Goal: Transaction & Acquisition: Purchase product/service

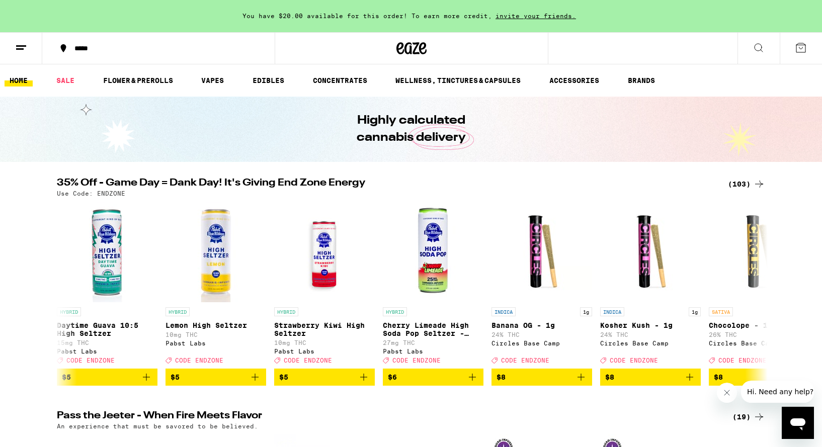
click at [86, 48] on div "*****" at bounding box center [164, 48] width 190 height 7
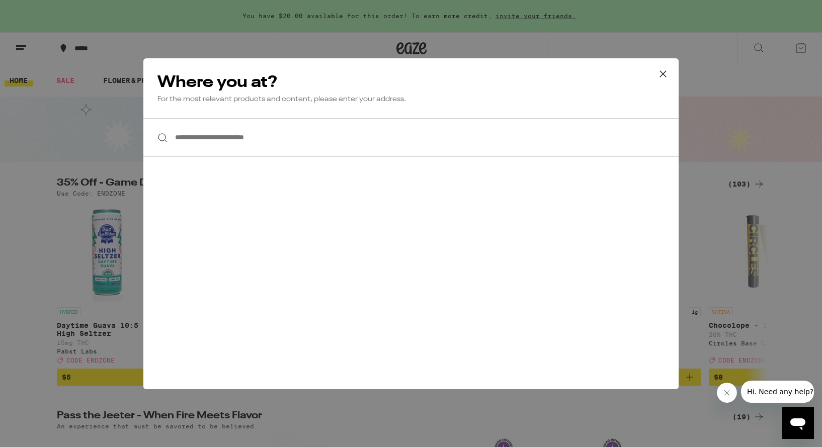
click at [229, 144] on input "**********" at bounding box center [410, 137] width 535 height 39
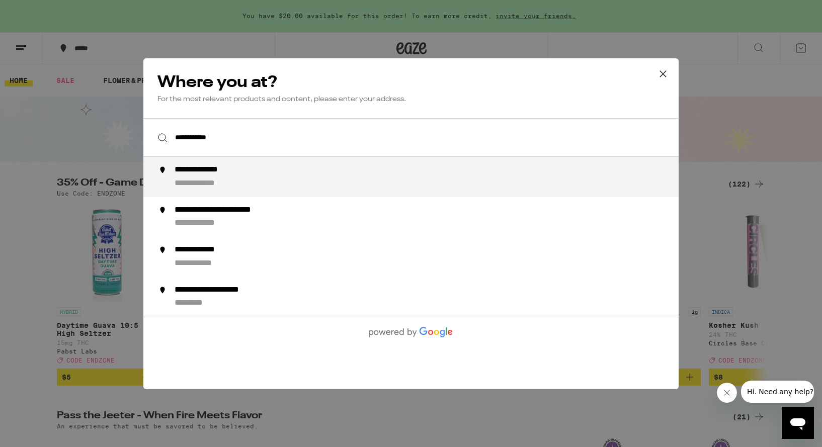
click at [226, 181] on div "**********" at bounding box center [208, 183] width 67 height 11
type input "**********"
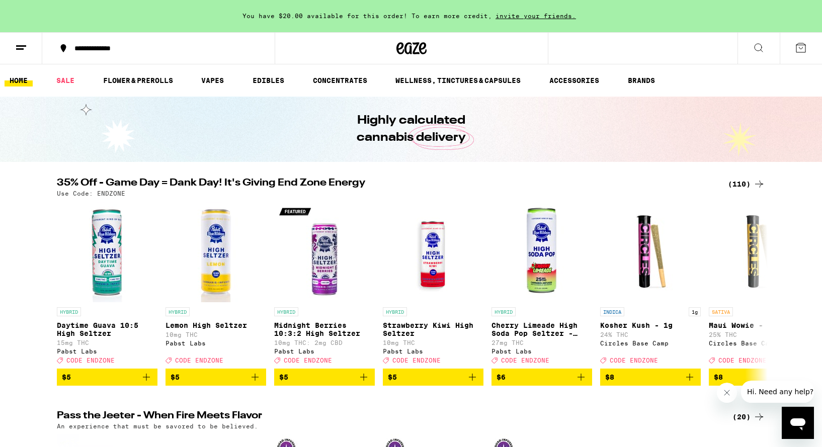
click at [21, 49] on line at bounding box center [20, 49] width 8 height 0
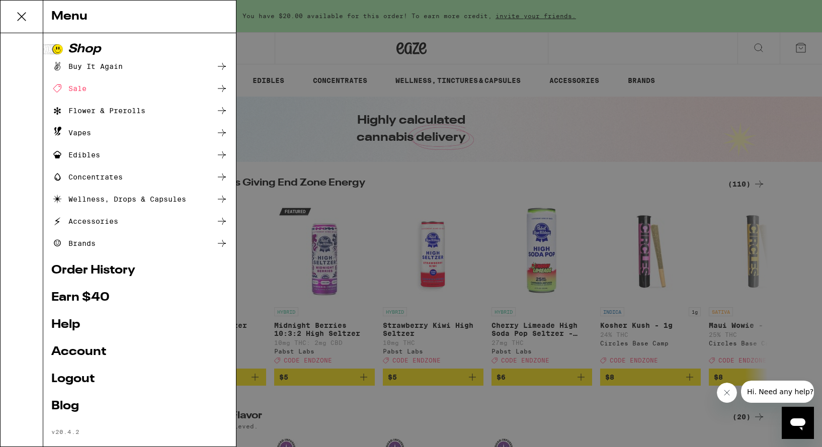
click at [318, 99] on div "Menu Shop Buy It Again Sale Flower & Prerolls Vapes Edibles Concentrates Wellne…" at bounding box center [411, 223] width 822 height 447
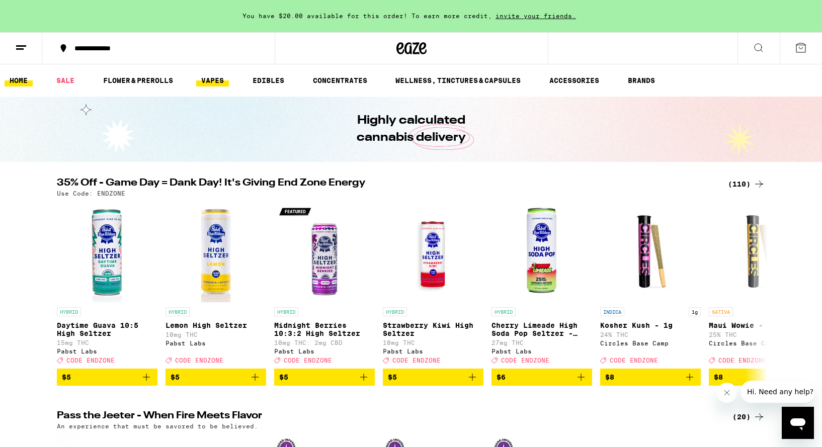
click at [220, 80] on link "VAPES" at bounding box center [212, 80] width 33 height 12
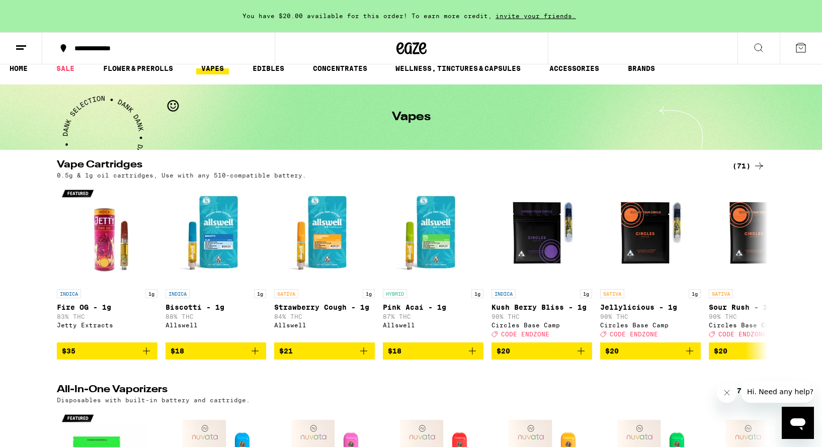
scroll to position [18, 0]
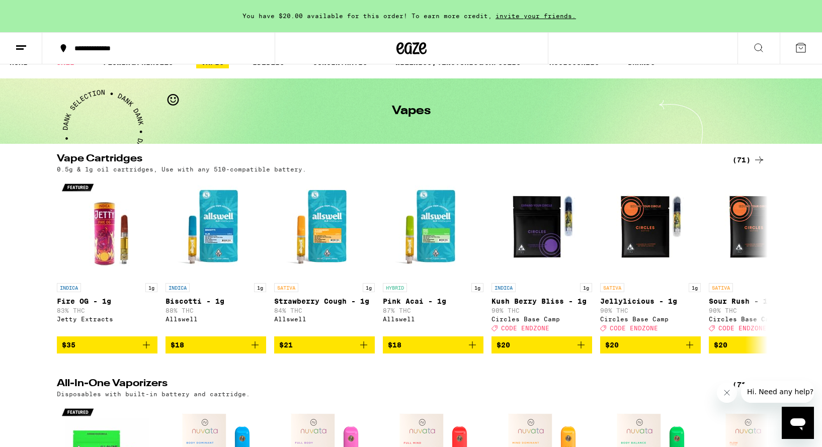
click at [764, 50] on icon at bounding box center [759, 48] width 12 height 12
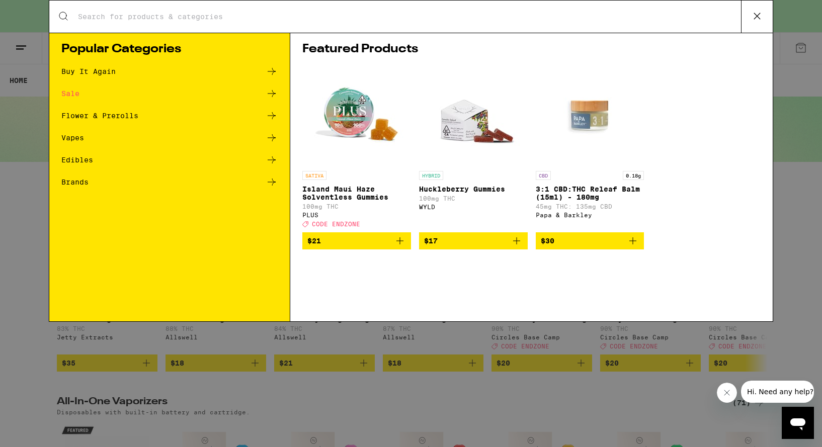
click at [312, 377] on div "Search for Products Popular Categories Buy It Again Sale Flower & Prerolls Vape…" at bounding box center [411, 223] width 822 height 447
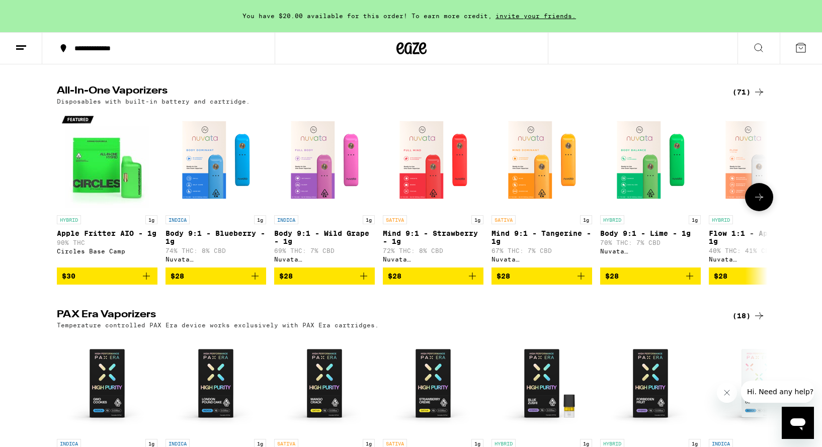
scroll to position [313, 0]
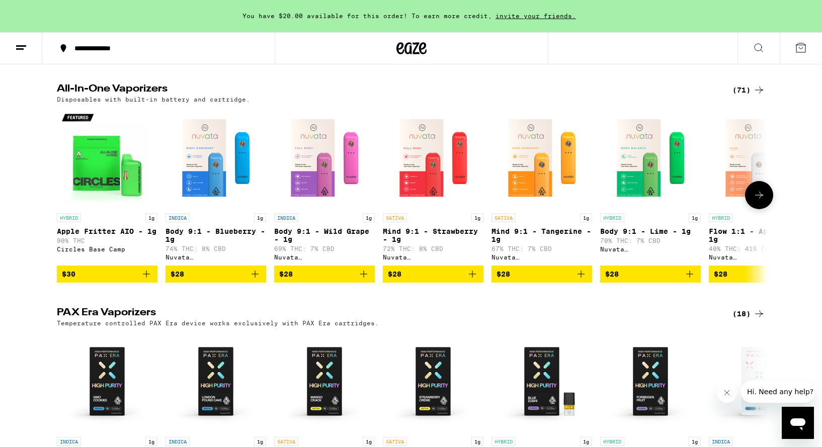
click at [224, 174] on img "Open page for Body 9:1 - Blueberry - 1g from Nuvata (CA)" at bounding box center [216, 158] width 101 height 101
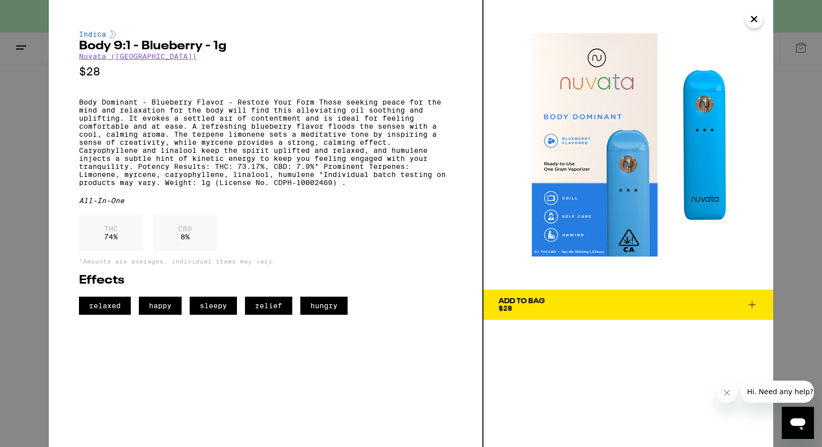
click at [532, 306] on div "Add To Bag $28" at bounding box center [522, 305] width 46 height 14
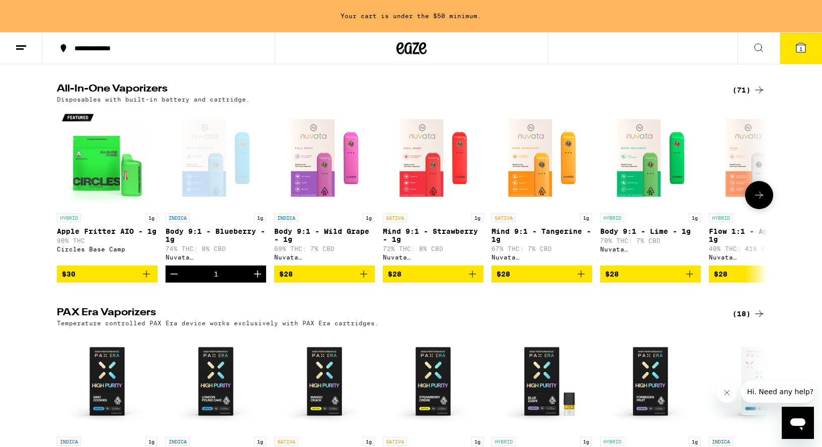
click at [766, 209] on button at bounding box center [759, 195] width 28 height 28
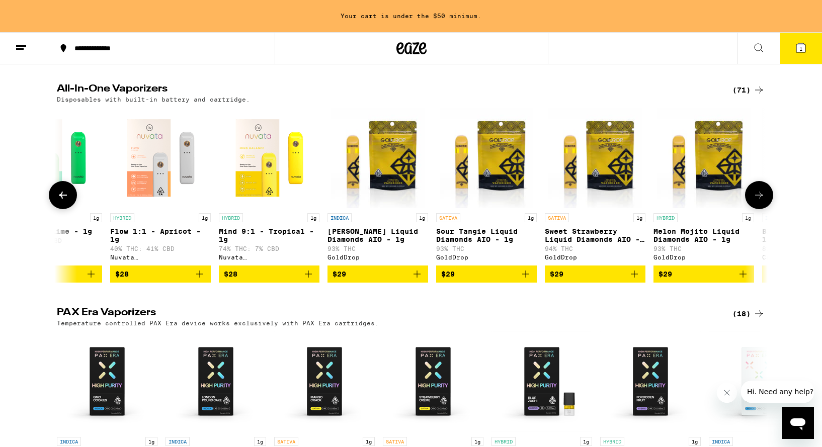
click at [766, 209] on button at bounding box center [759, 195] width 28 height 28
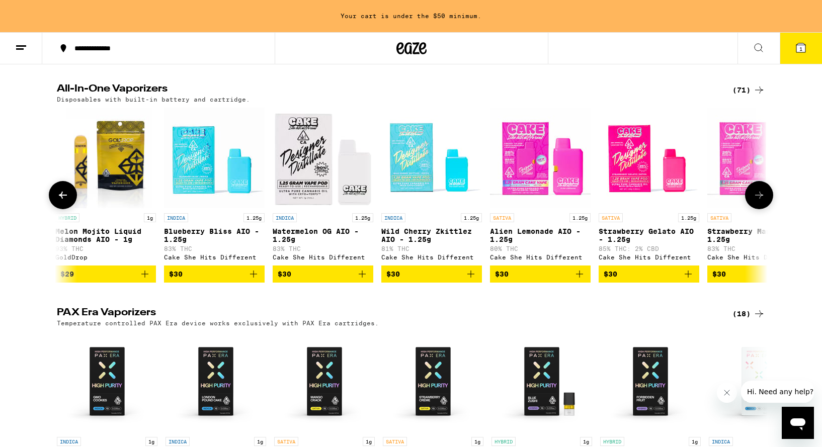
scroll to position [0, 1198]
click at [421, 280] on span "$30" at bounding box center [431, 274] width 91 height 12
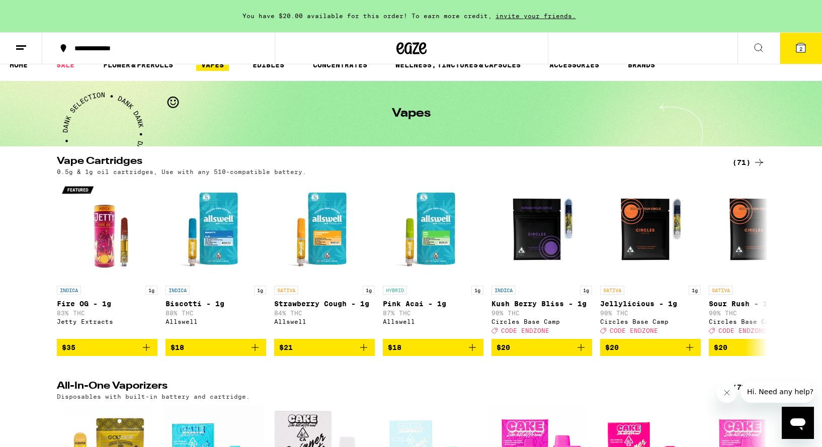
scroll to position [0, 0]
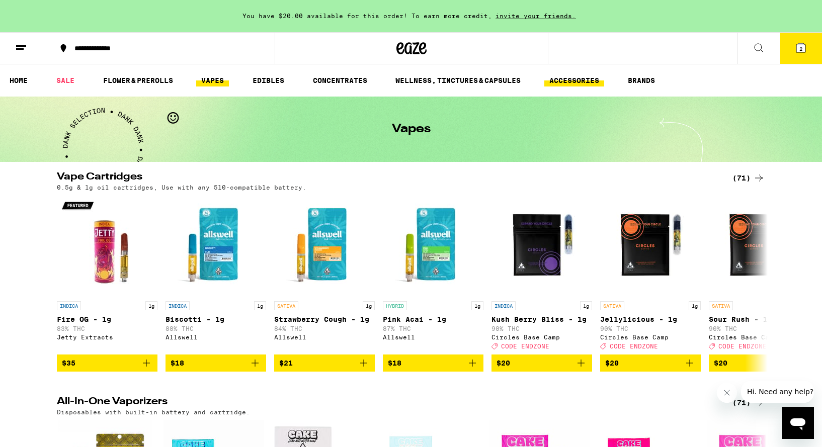
click at [577, 85] on link "ACCESSORIES" at bounding box center [574, 80] width 60 height 12
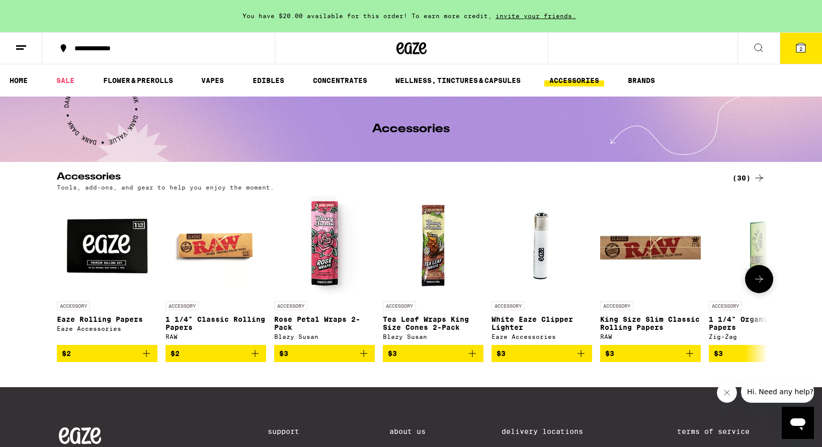
click at [760, 280] on icon at bounding box center [759, 279] width 8 height 7
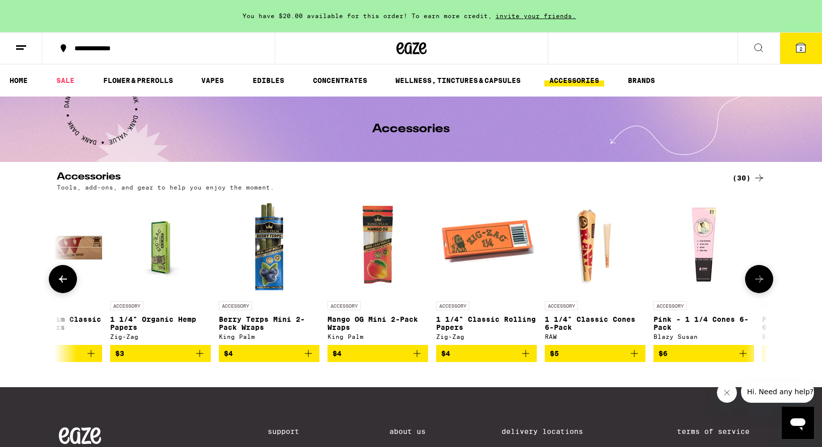
click at [760, 280] on icon at bounding box center [759, 279] width 8 height 7
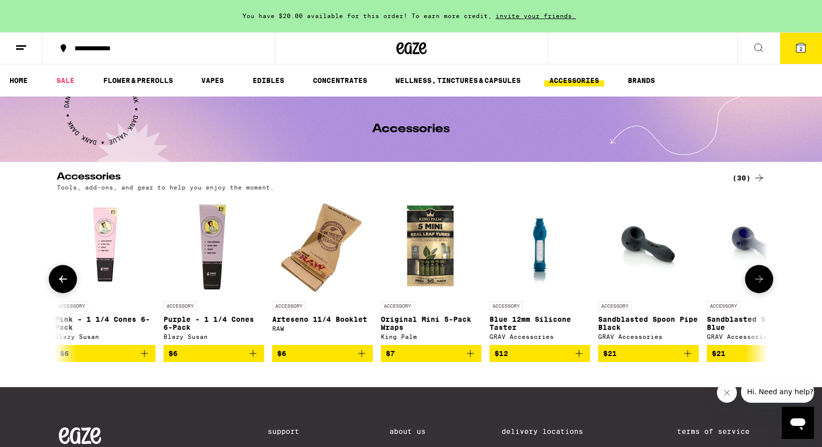
click at [760, 280] on icon at bounding box center [759, 279] width 12 height 12
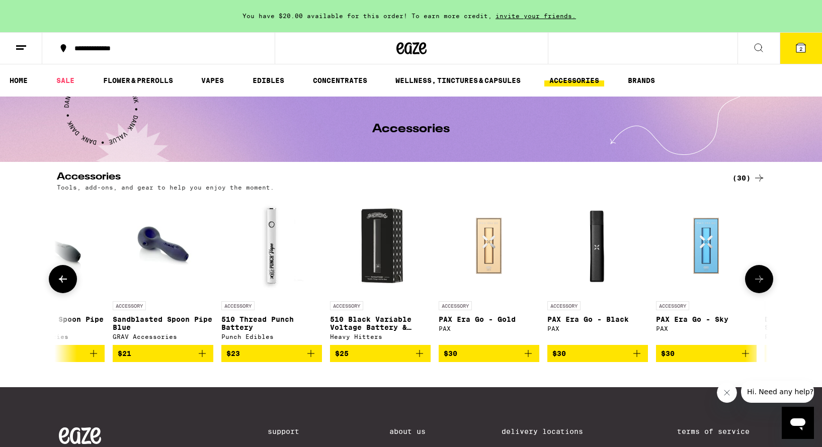
scroll to position [0, 1796]
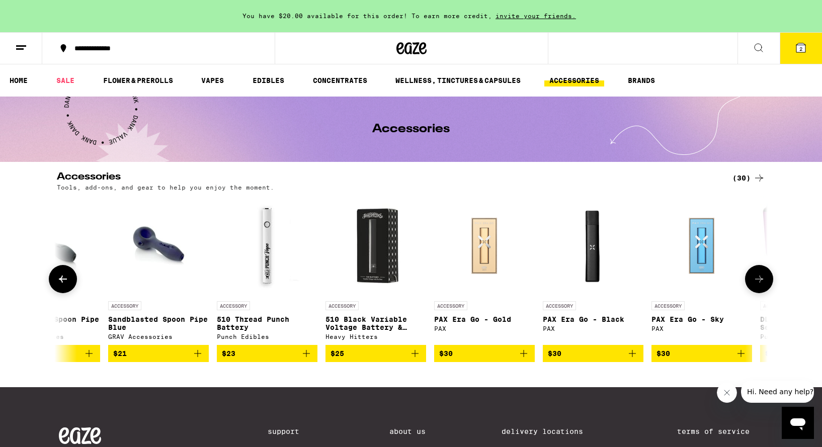
click at [259, 244] on img "Open page for 510 Thread Punch Battery from Punch Edibles" at bounding box center [267, 246] width 101 height 101
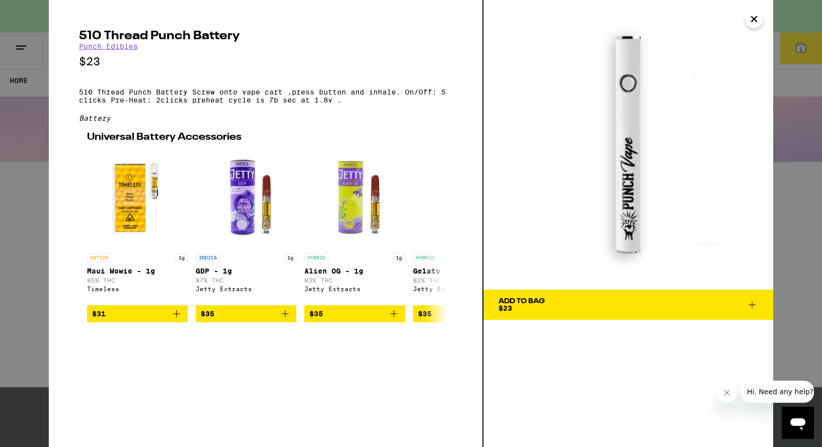
click at [578, 307] on span "Add To Bag $23" at bounding box center [629, 305] width 260 height 14
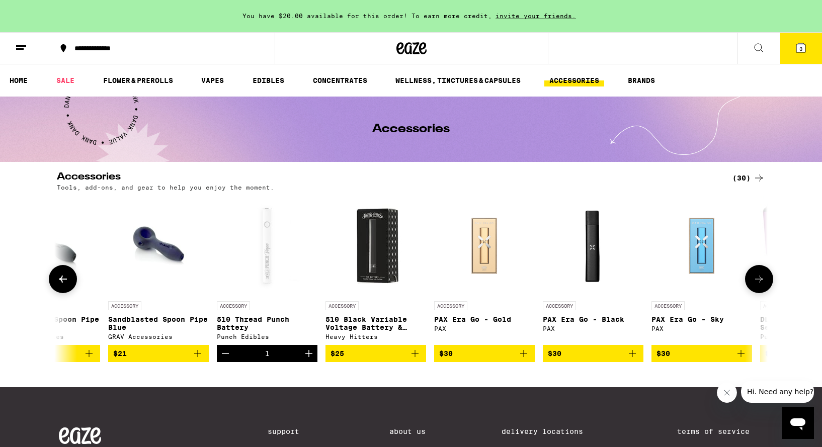
click at [60, 284] on icon at bounding box center [63, 279] width 12 height 12
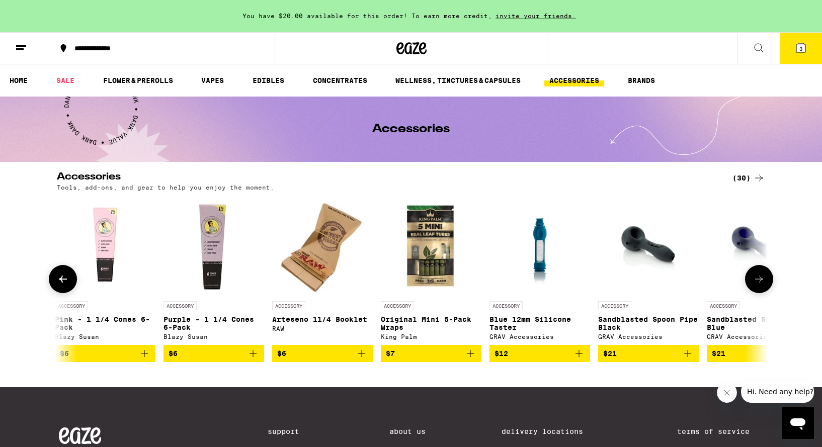
scroll to position [0, 1198]
click at [721, 358] on span "$21" at bounding box center [719, 354] width 14 height 8
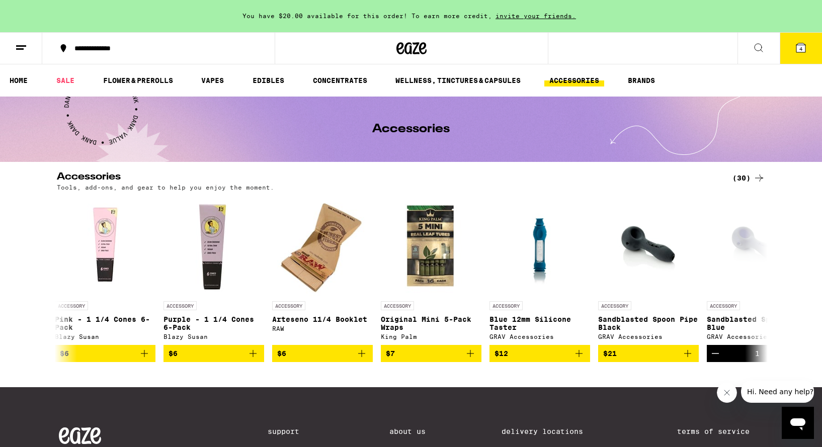
click at [805, 49] on icon at bounding box center [801, 47] width 9 height 9
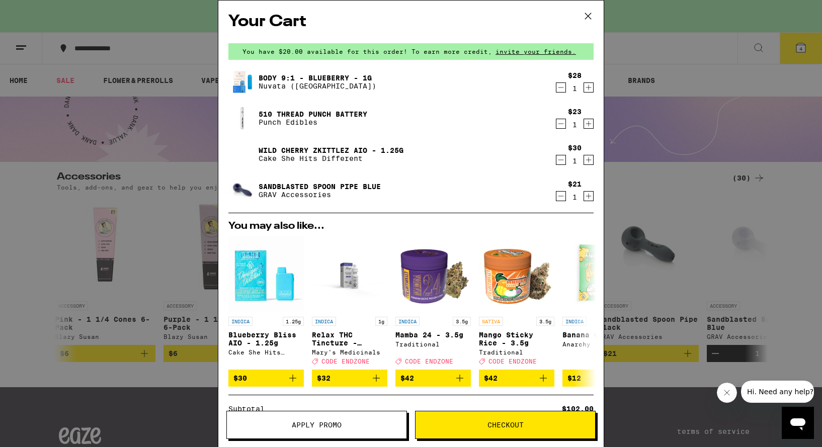
click at [589, 18] on icon at bounding box center [588, 16] width 15 height 15
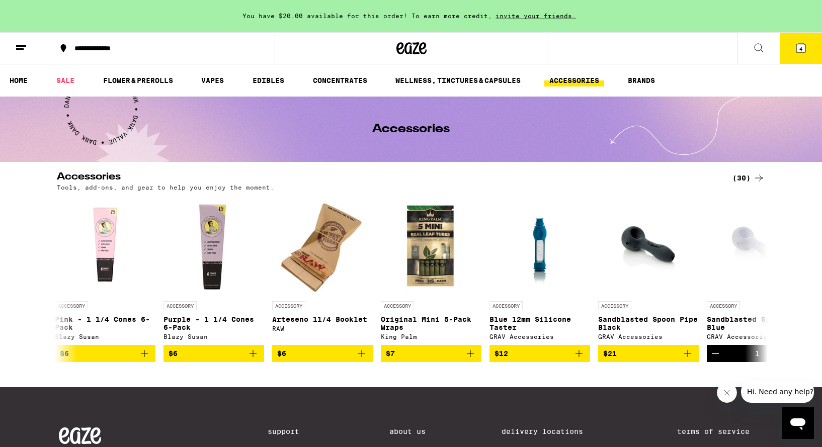
click at [797, 48] on icon at bounding box center [801, 47] width 9 height 9
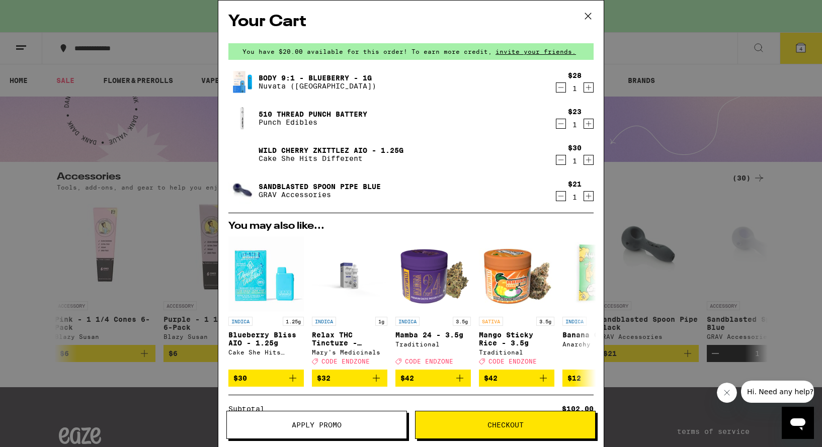
click at [655, 136] on div "Your Cart You have $20.00 available for this order! To earn more credit, invite…" at bounding box center [411, 223] width 822 height 447
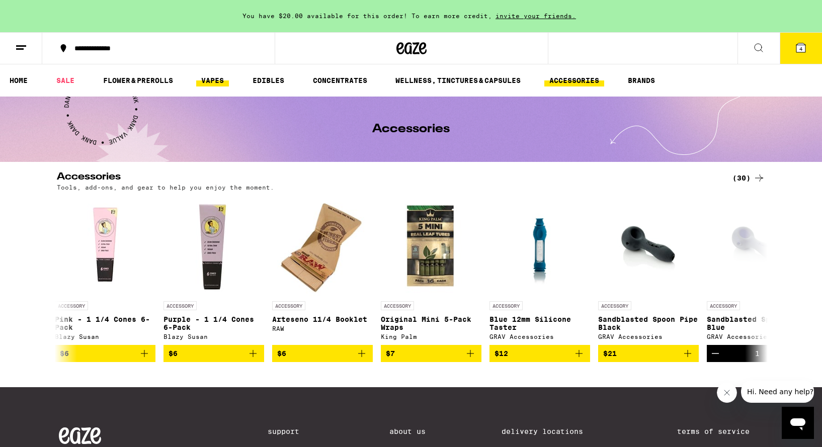
click at [200, 82] on link "VAPES" at bounding box center [212, 80] width 33 height 12
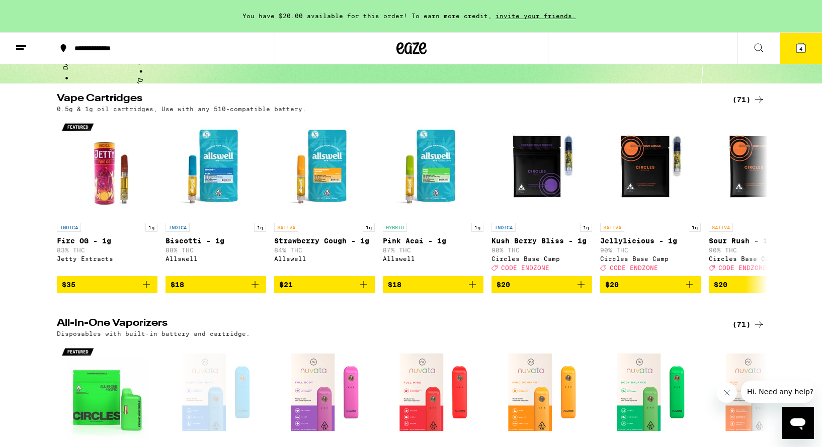
scroll to position [84, 0]
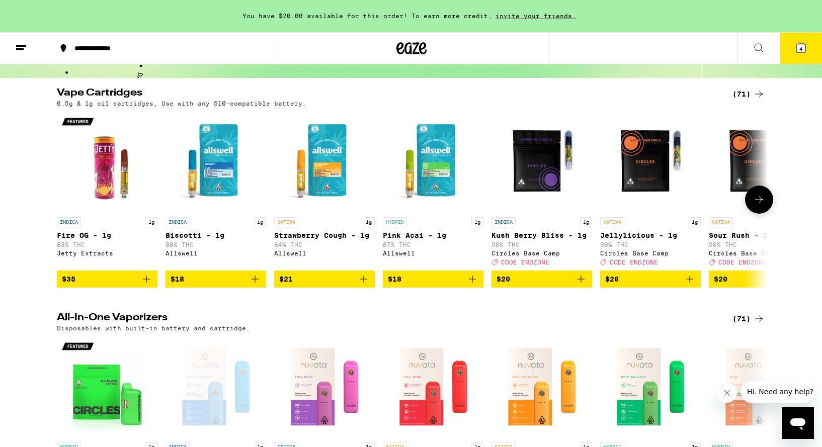
click at [536, 285] on span "$20" at bounding box center [542, 279] width 91 height 12
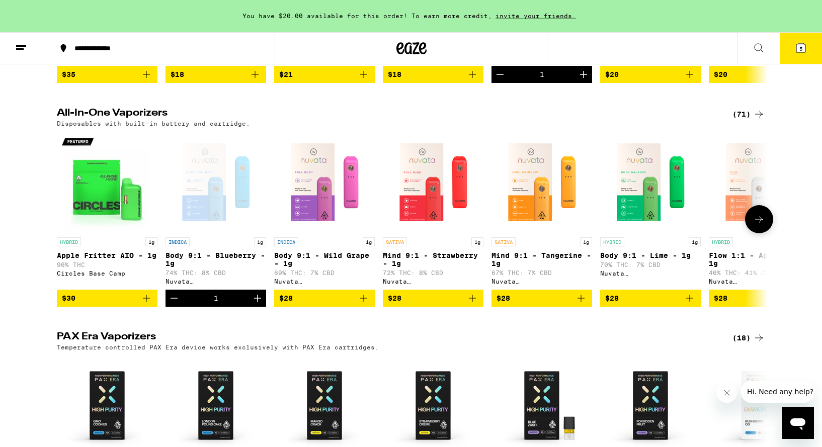
scroll to position [0, 0]
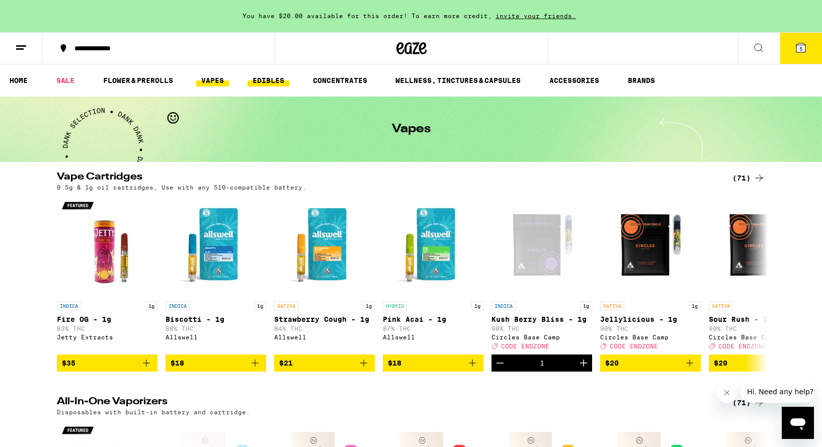
click at [265, 84] on link "EDIBLES" at bounding box center [269, 80] width 42 height 12
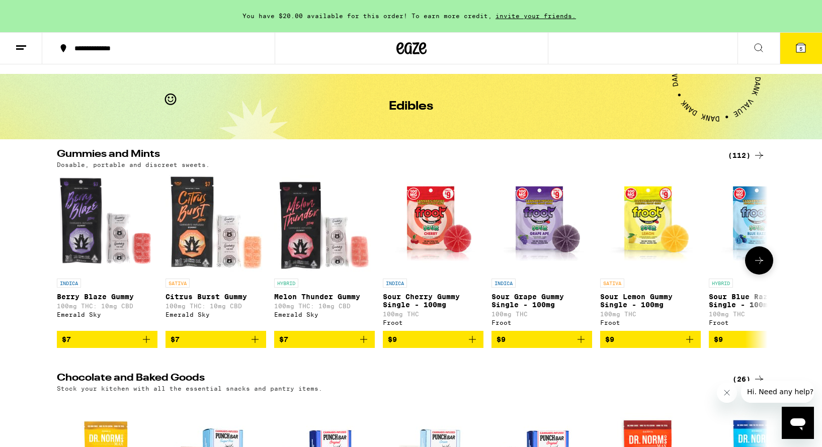
scroll to position [21, 0]
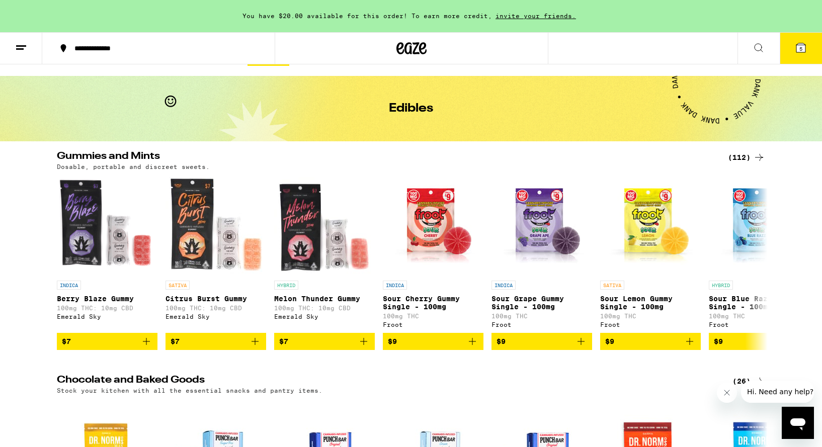
click at [742, 153] on div "(112)" at bounding box center [746, 157] width 37 height 12
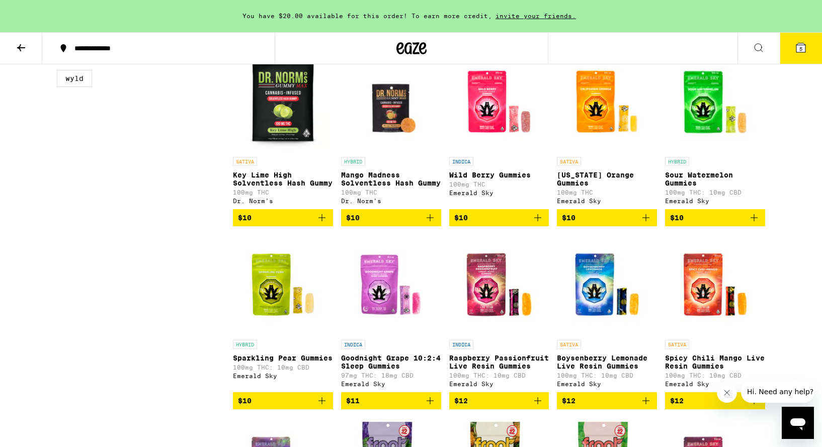
scroll to position [490, 0]
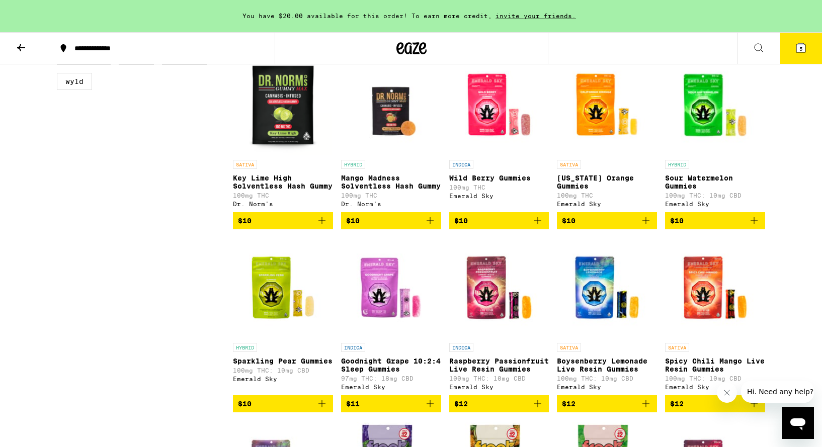
click at [508, 227] on span "$10" at bounding box center [499, 221] width 90 height 12
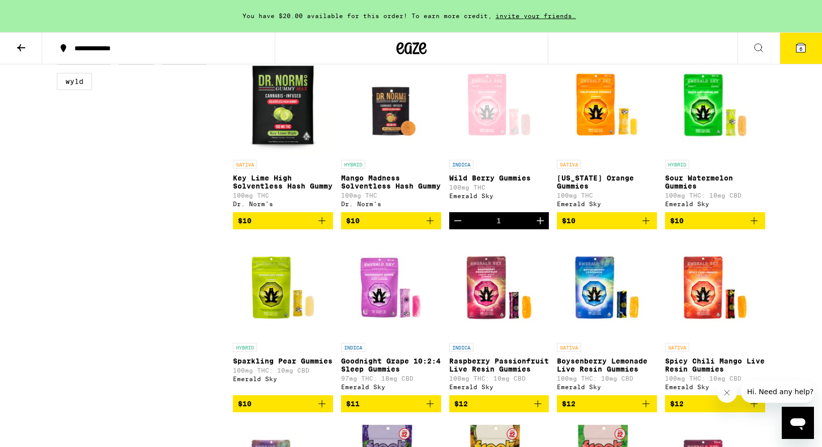
click at [803, 42] on icon at bounding box center [801, 48] width 12 height 12
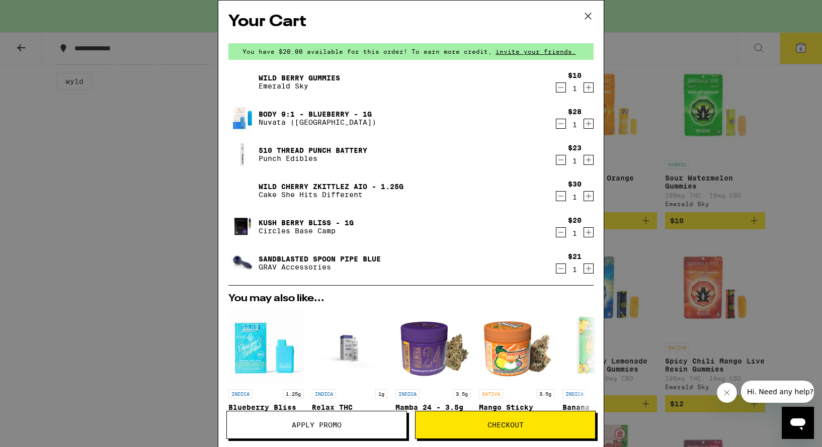
click at [322, 430] on button "Apply Promo" at bounding box center [316, 425] width 181 height 28
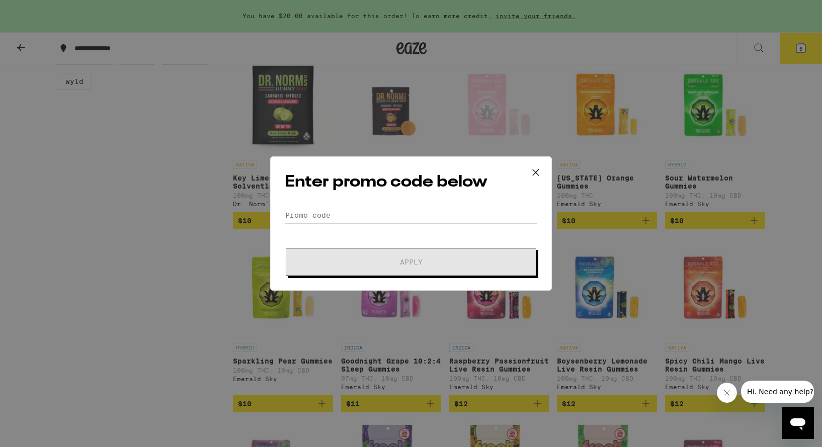
click at [397, 212] on input "Promo Code" at bounding box center [411, 215] width 253 height 15
click at [535, 174] on icon at bounding box center [535, 172] width 15 height 15
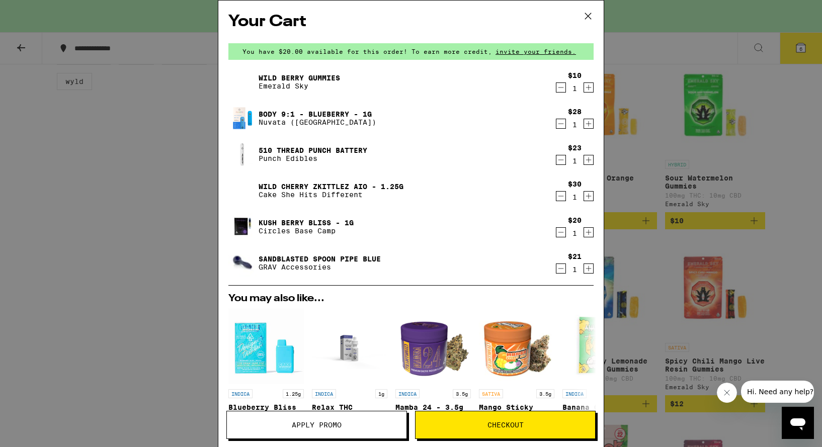
click at [498, 422] on span "Checkout" at bounding box center [506, 425] width 36 height 7
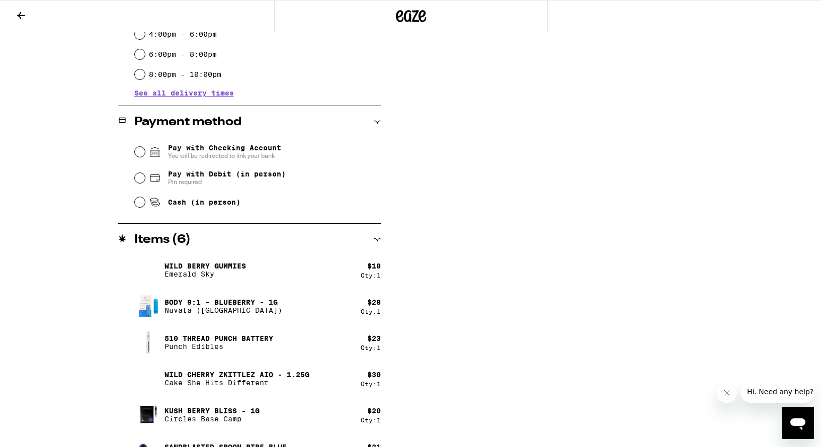
scroll to position [355, 0]
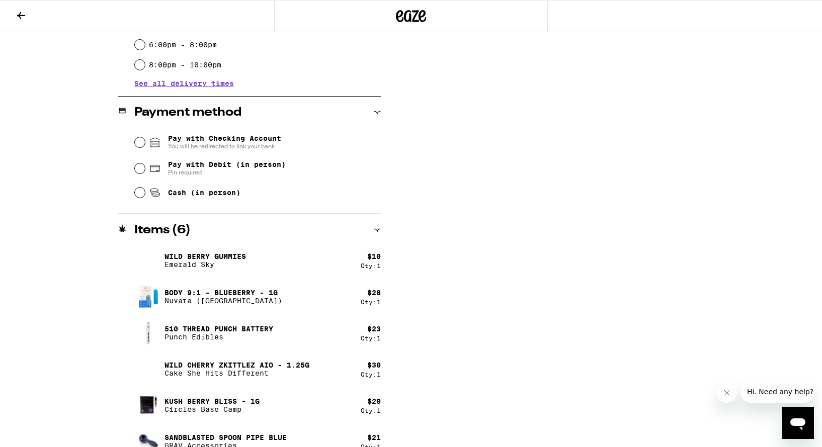
click at [139, 175] on div "Pay with Debit (in person) Pin required" at bounding box center [258, 168] width 246 height 26
click at [139, 174] on input "Pay with Debit (in person) Pin required" at bounding box center [140, 169] width 10 height 10
radio input "true"
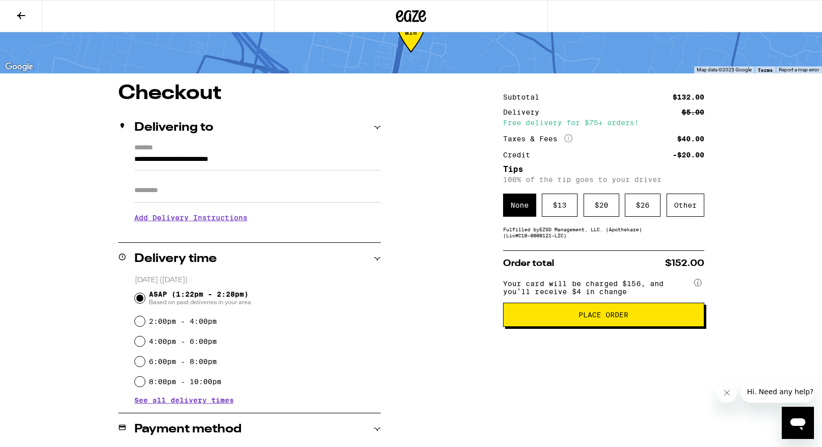
scroll to position [35, 0]
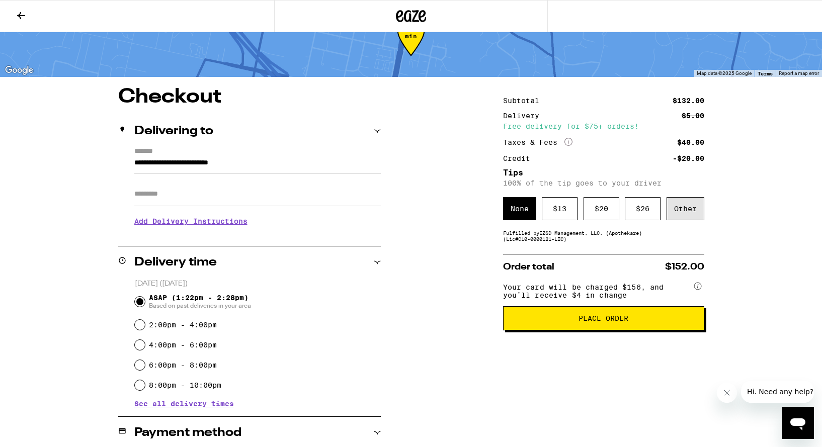
click at [691, 214] on div "Other" at bounding box center [686, 208] width 38 height 23
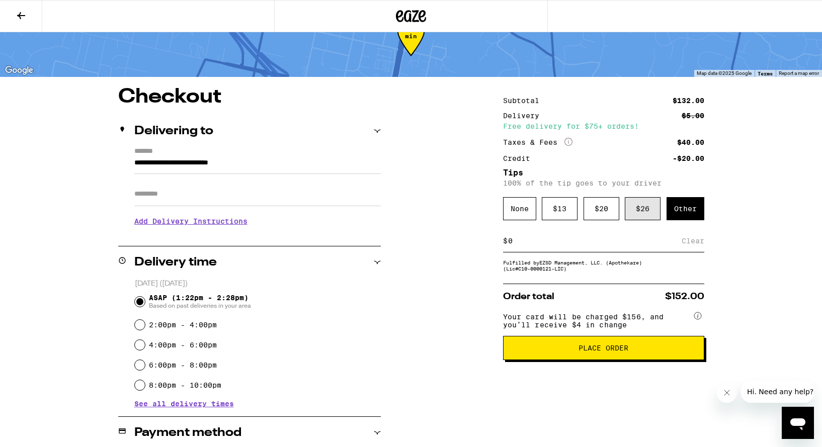
click at [657, 214] on div "$ 26" at bounding box center [643, 208] width 36 height 23
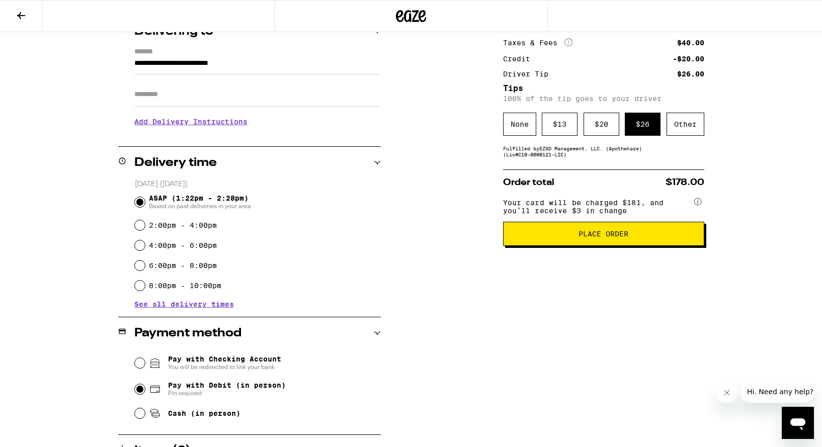
scroll to position [162, 0]
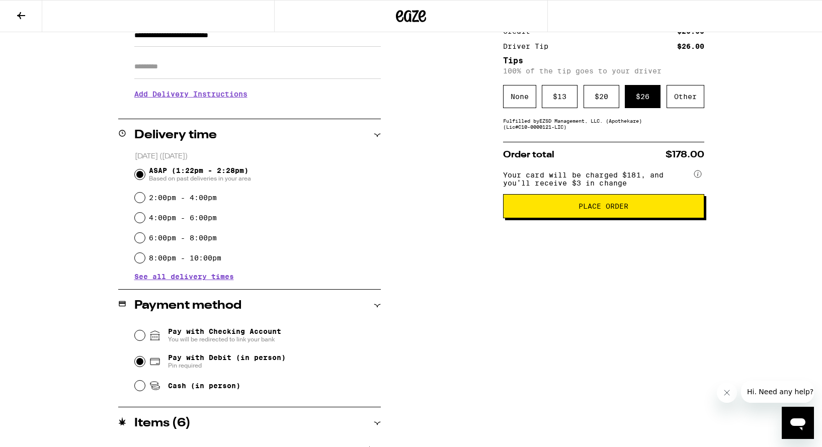
click at [588, 218] on button "Place Order" at bounding box center [603, 206] width 201 height 24
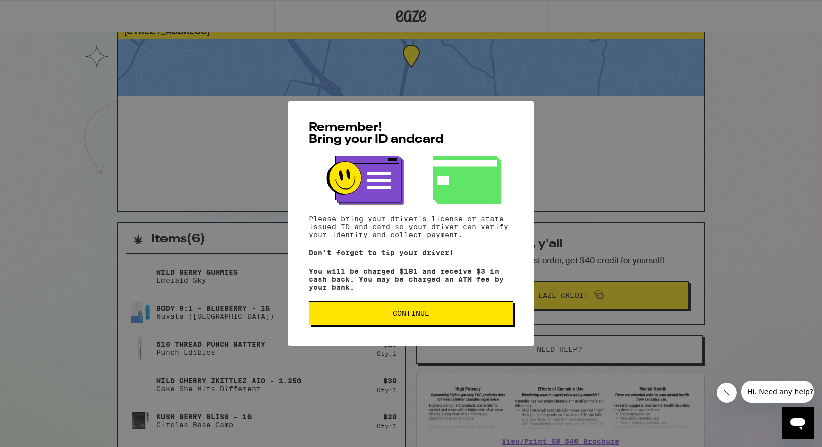
scroll to position [40, 0]
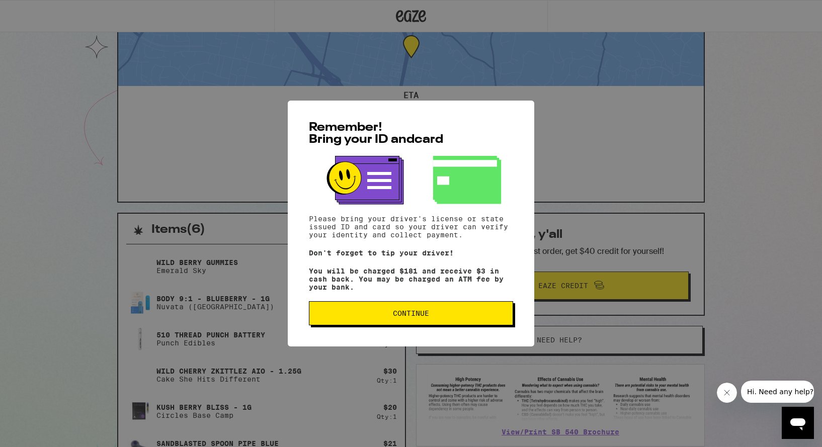
click at [397, 317] on span "Continue" at bounding box center [411, 313] width 36 height 7
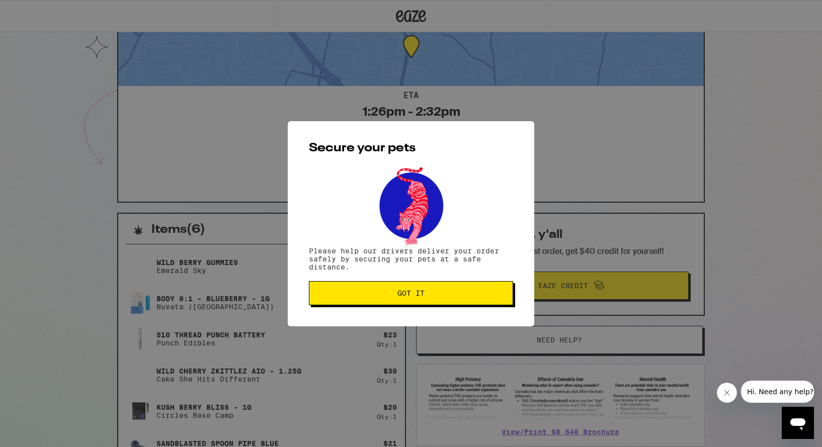
click at [411, 295] on span "Got it" at bounding box center [411, 293] width 27 height 7
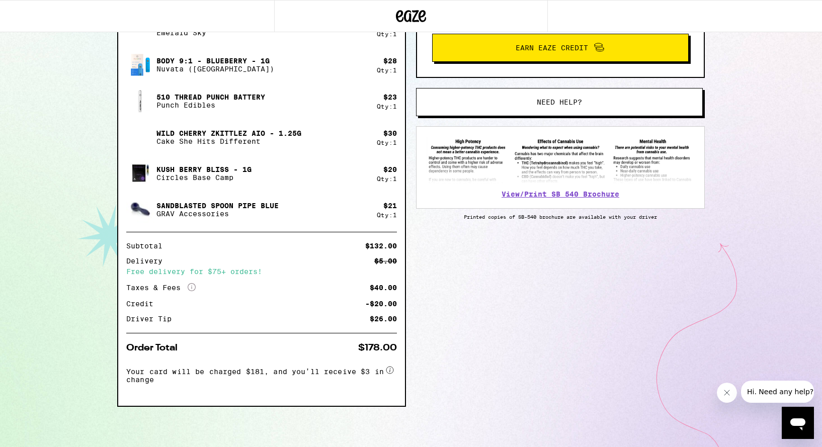
scroll to position [0, 0]
